Goal: Task Accomplishment & Management: Use online tool/utility

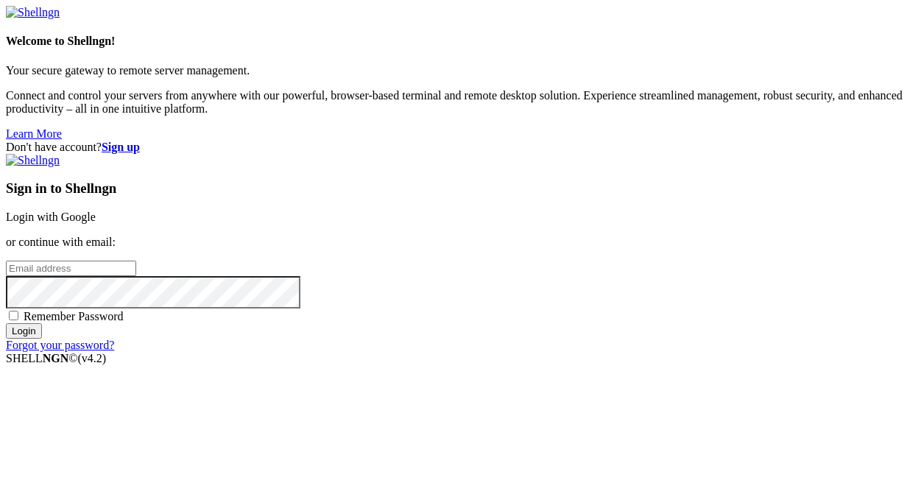
click at [124, 320] on span "Remember Password" at bounding box center [74, 316] width 100 height 13
click at [18, 320] on input "Remember Password" at bounding box center [14, 316] width 10 height 10
checkbox input "true"
click at [136, 261] on input "email" at bounding box center [71, 268] width 130 height 15
type input "[EMAIL_ADDRESS][DOMAIN_NAME]"
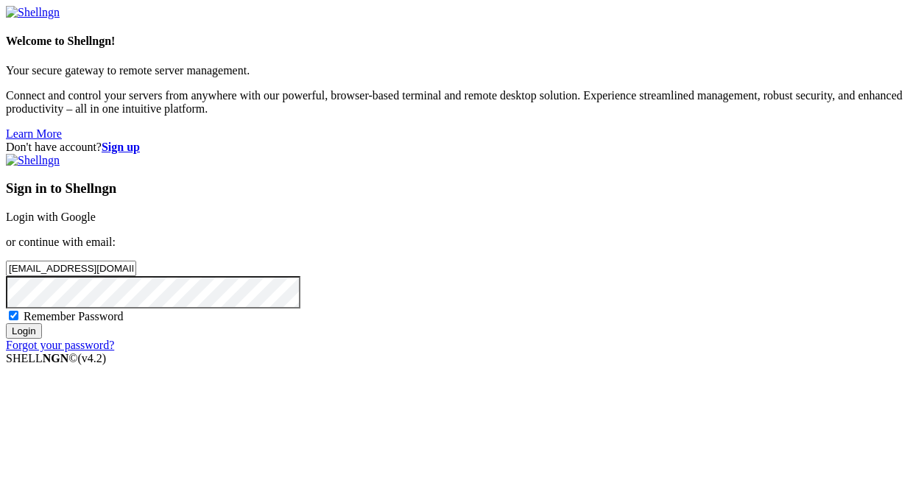
click at [6, 323] on input "Login" at bounding box center [24, 330] width 36 height 15
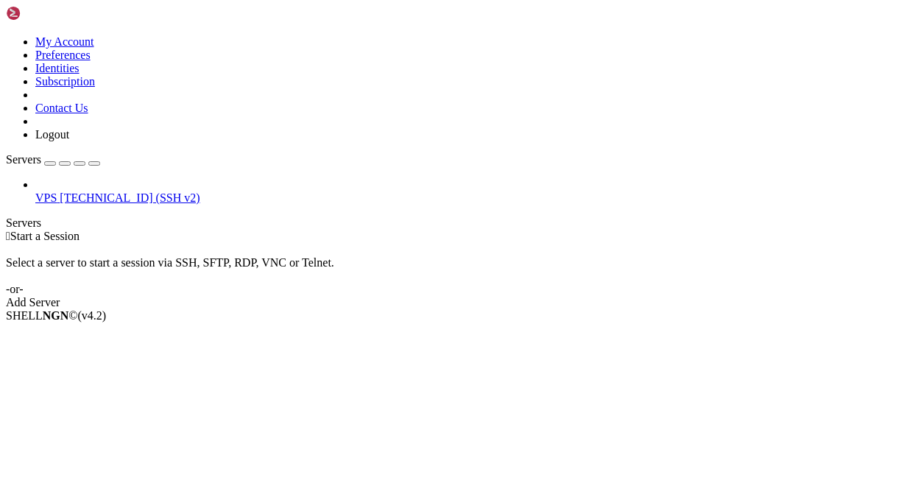
click at [57, 191] on span "VPS" at bounding box center [45, 197] width 21 height 13
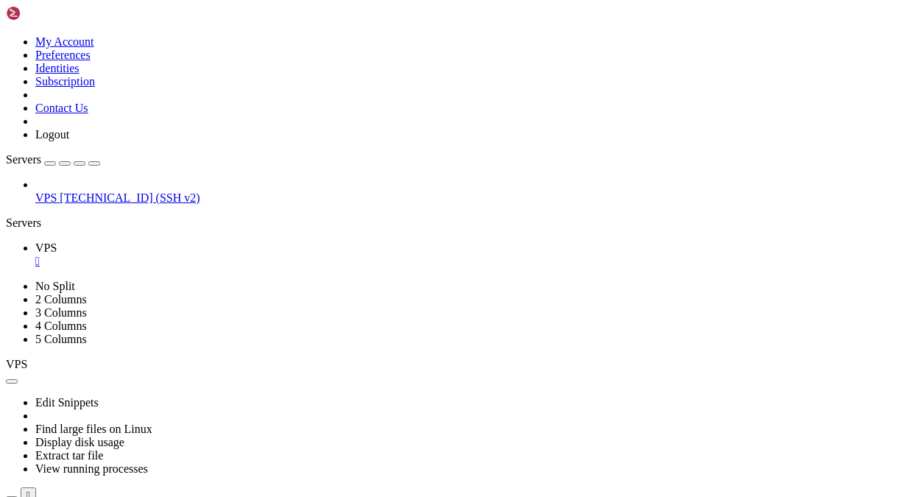
scroll to position [331, 0]
drag, startPoint x: 438, startPoint y: 555, endPoint x: 11, endPoint y: 552, distance: 426.9
drag, startPoint x: 441, startPoint y: 555, endPoint x: 265, endPoint y: 553, distance: 175.9
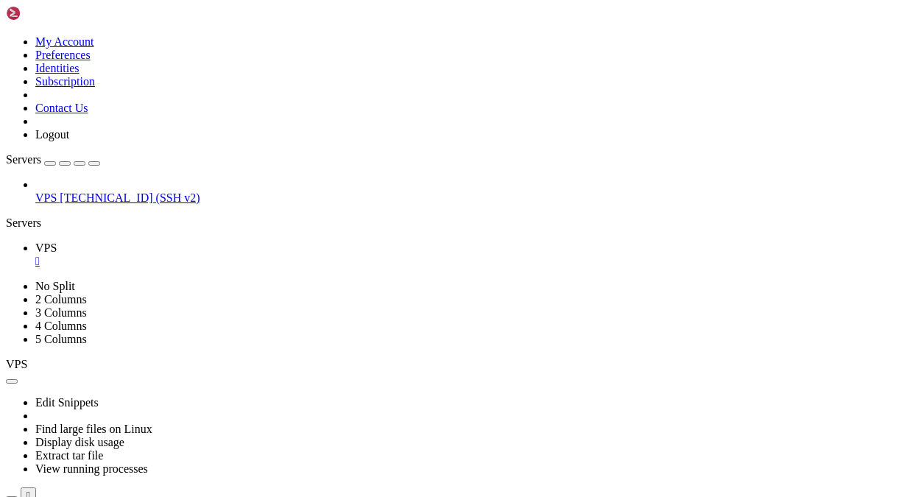
click at [593, 241] on ul "VPS " at bounding box center [455, 254] width 898 height 26
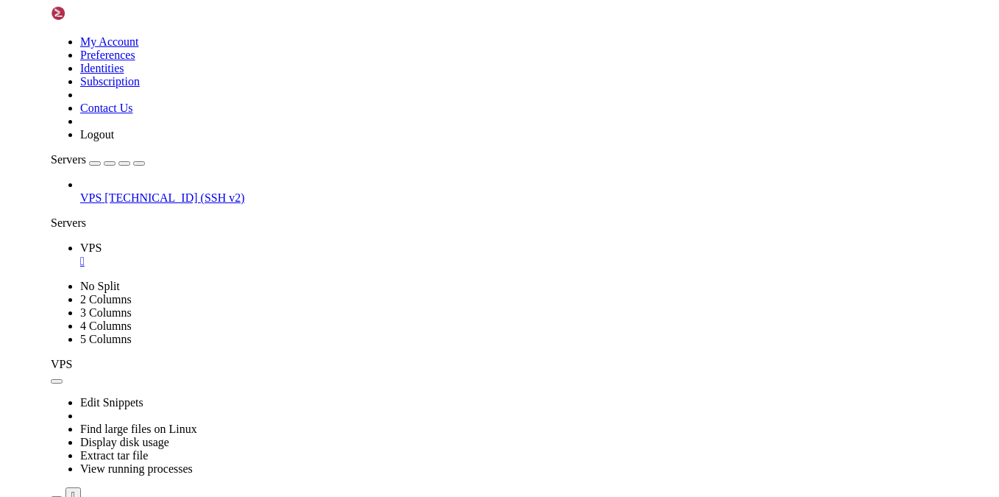
scroll to position [888, 0]
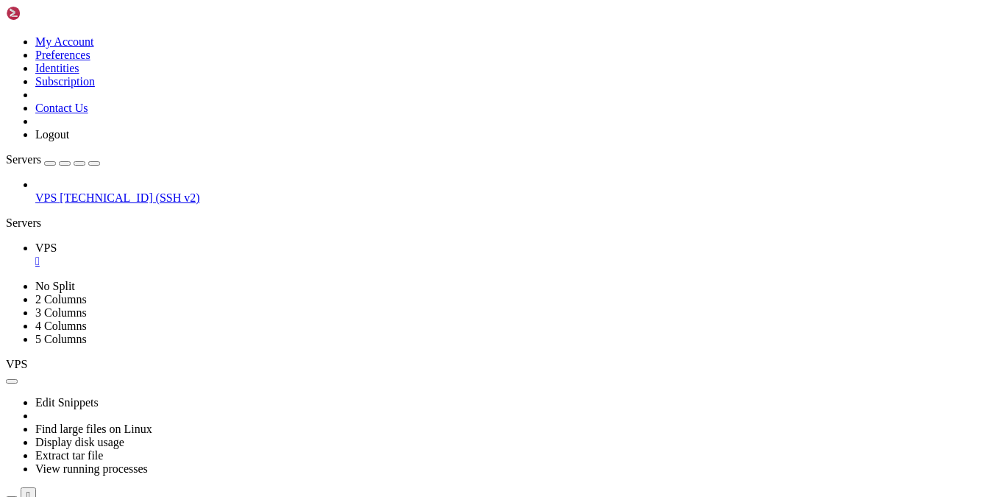
drag, startPoint x: 744, startPoint y: 767, endPoint x: 330, endPoint y: 762, distance: 413.6
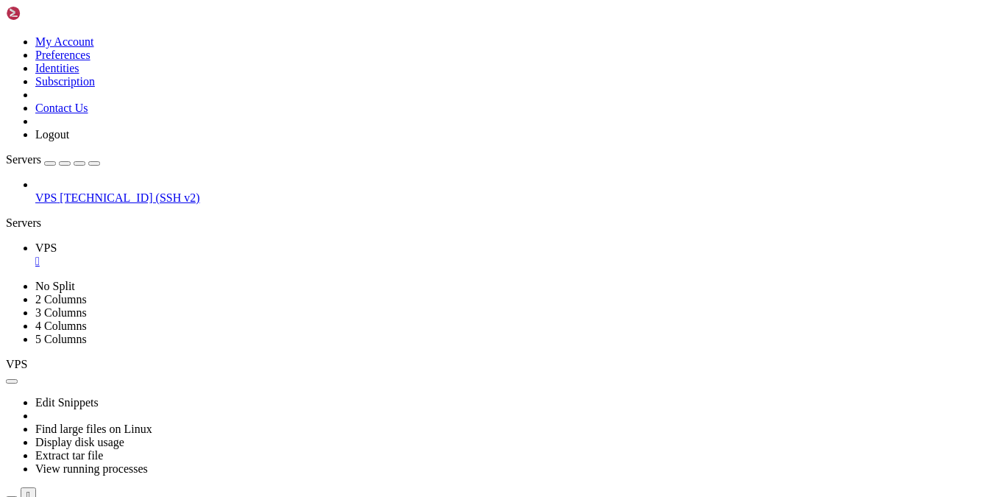
scroll to position [1351, 0]
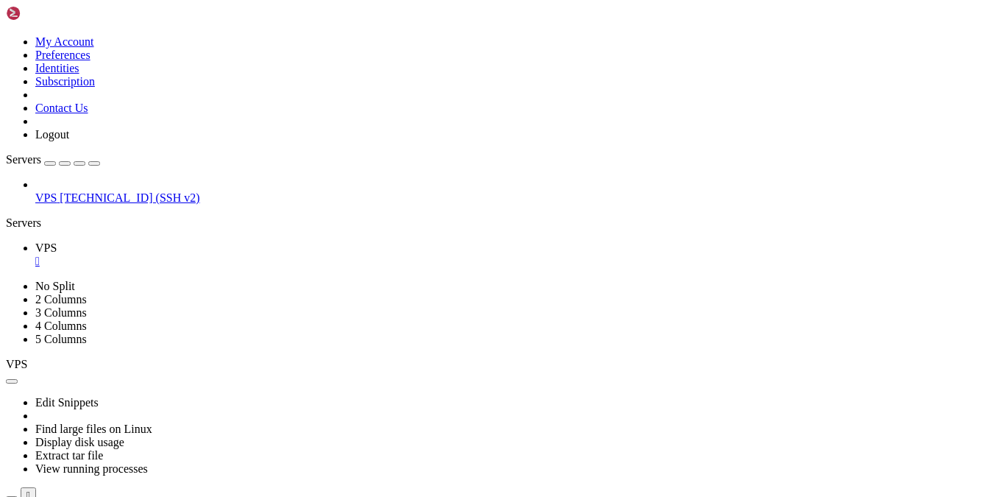
drag, startPoint x: 487, startPoint y: 595, endPoint x: 157, endPoint y: 592, distance: 330.4
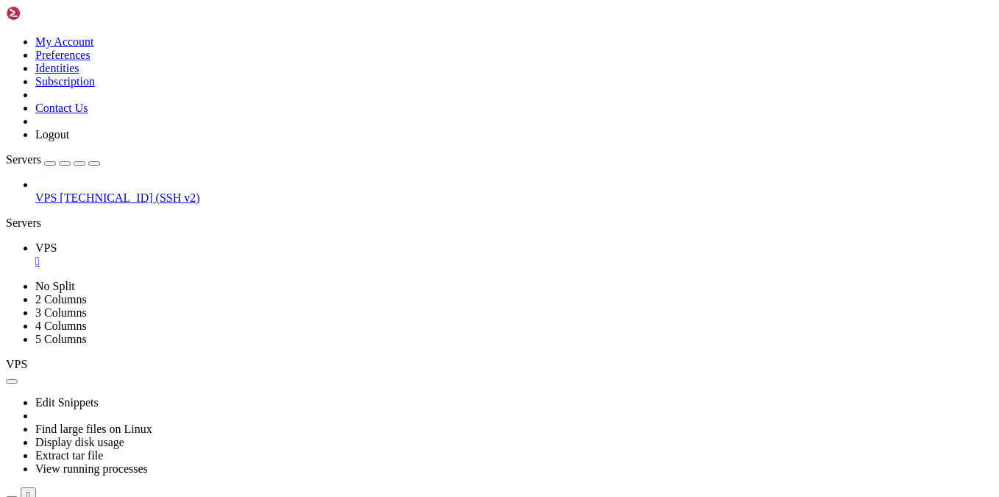
scroll to position [16175, 0]
drag, startPoint x: 741, startPoint y: 714, endPoint x: 417, endPoint y: 712, distance: 324.6
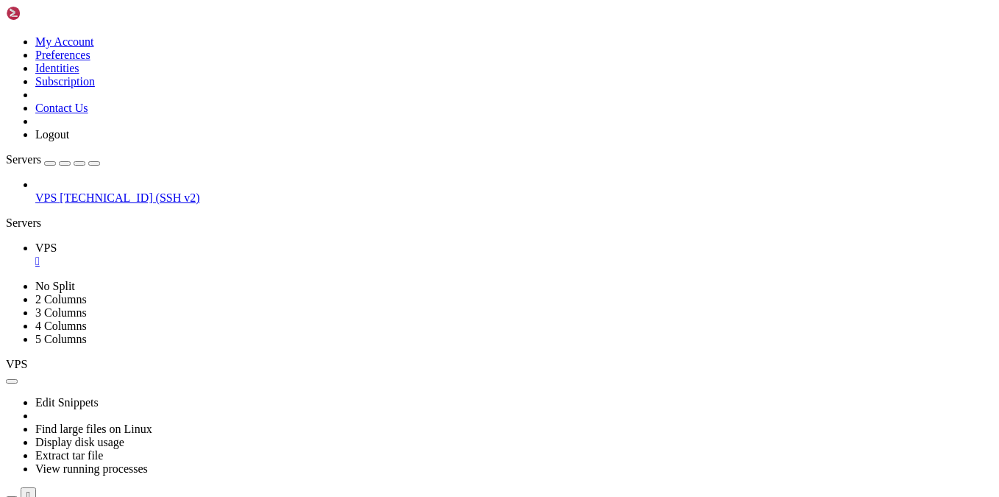
drag, startPoint x: 261, startPoint y: 846, endPoint x: 14, endPoint y: 846, distance: 246.5
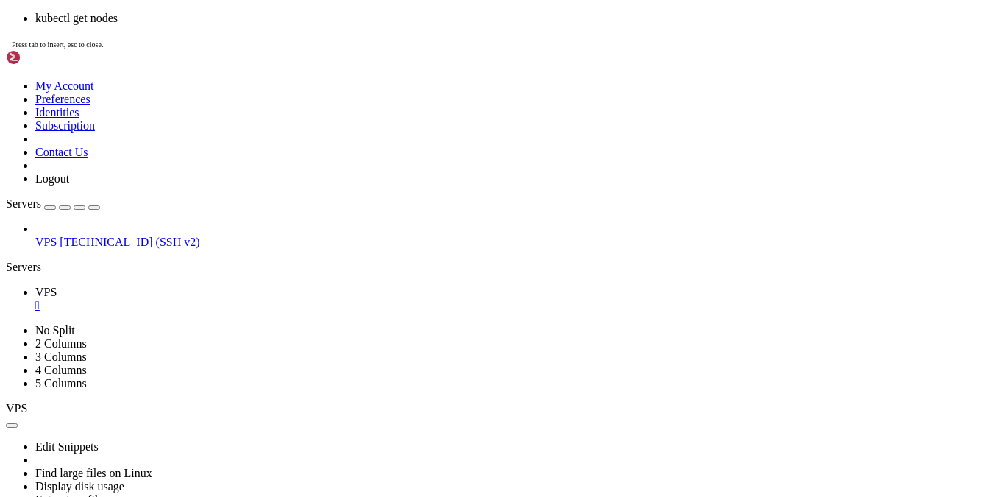
scroll to position [21169, 0]
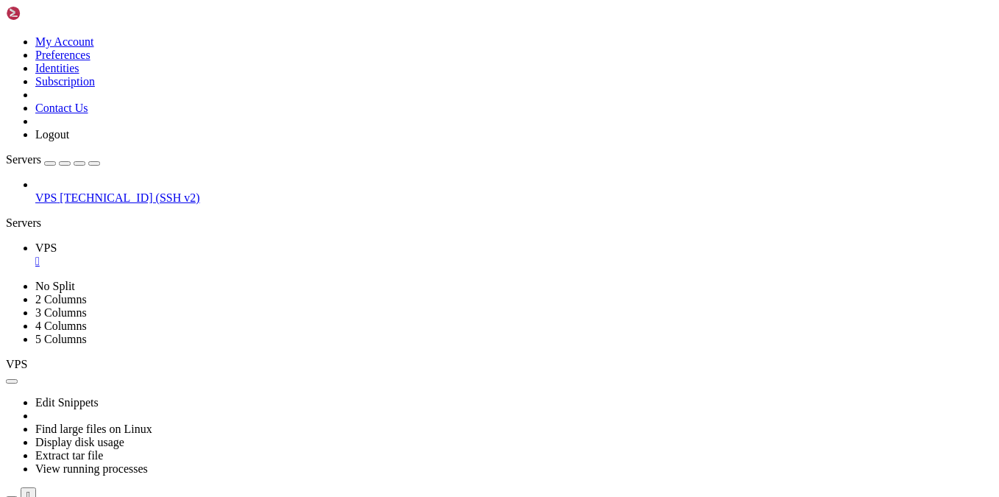
scroll to position [21792, 0]
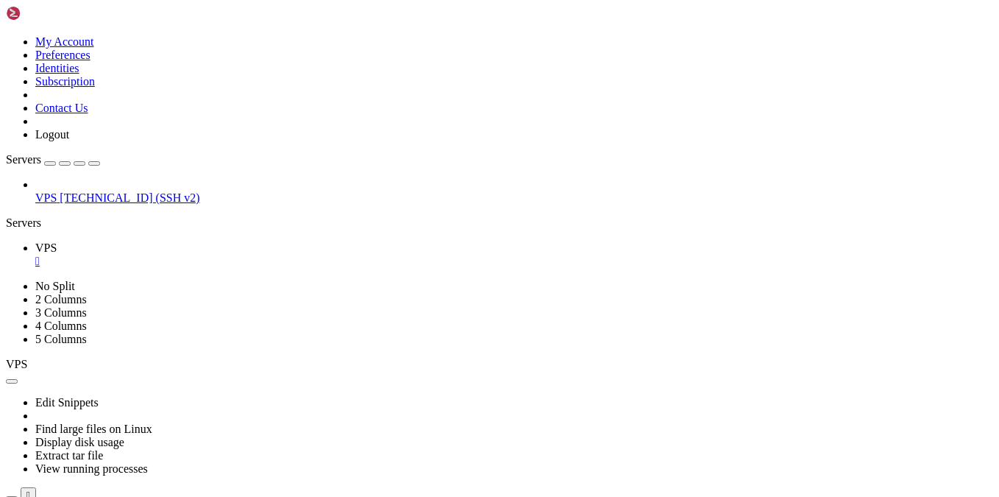
drag, startPoint x: 178, startPoint y: 647, endPoint x: 13, endPoint y: 649, distance: 164.9
drag, startPoint x: 23, startPoint y: 650, endPoint x: 318, endPoint y: 724, distance: 304.3
drag, startPoint x: 179, startPoint y: 647, endPoint x: 74, endPoint y: 647, distance: 105.2
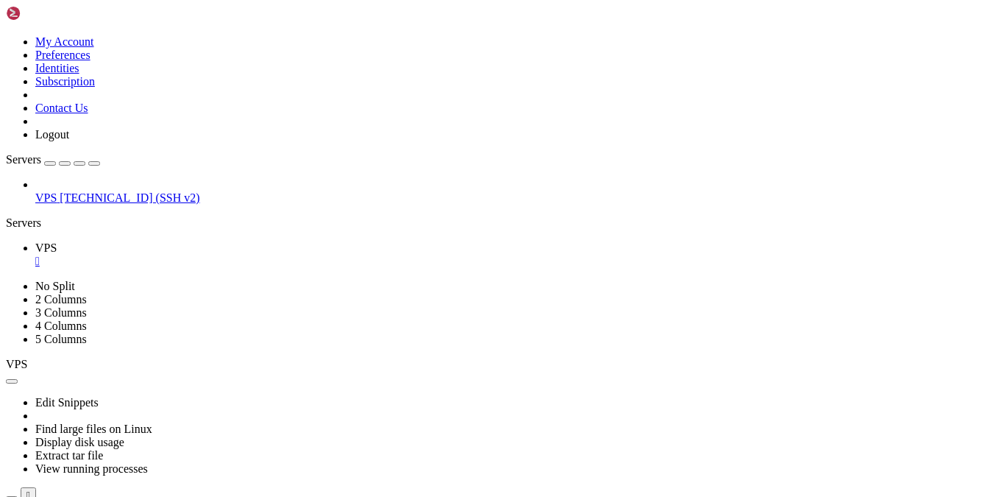
drag, startPoint x: 63, startPoint y: 647, endPoint x: 176, endPoint y: 647, distance: 113.3
drag, startPoint x: 176, startPoint y: 647, endPoint x: 63, endPoint y: 646, distance: 112.6
